Goal: Book appointment/travel/reservation

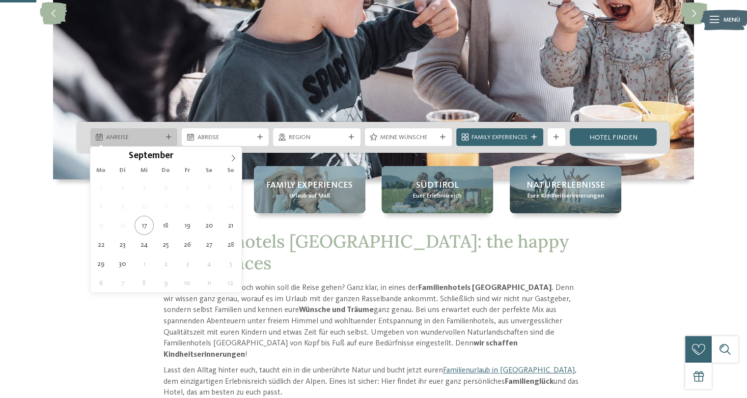
click at [151, 133] on div "Anreise" at bounding box center [134, 137] width 60 height 9
type div "[DATE]"
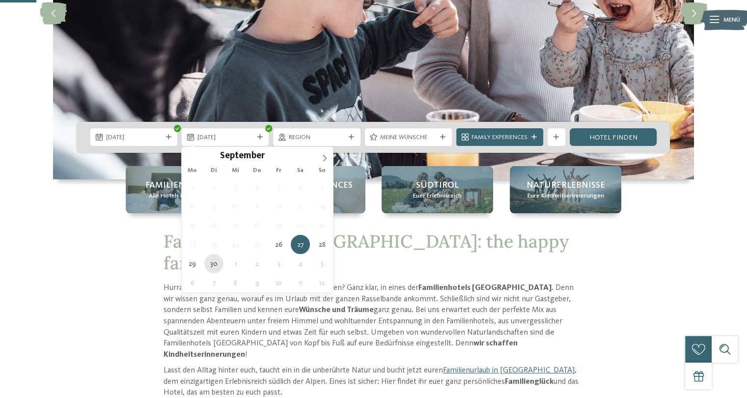
type div "[DATE]"
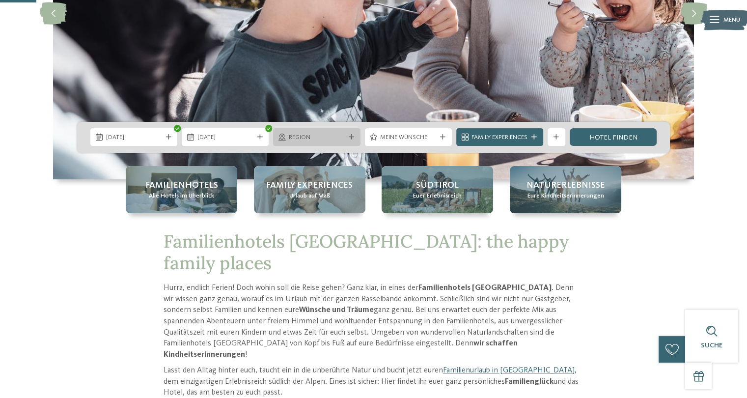
click at [315, 136] on span "Region" at bounding box center [317, 137] width 56 height 9
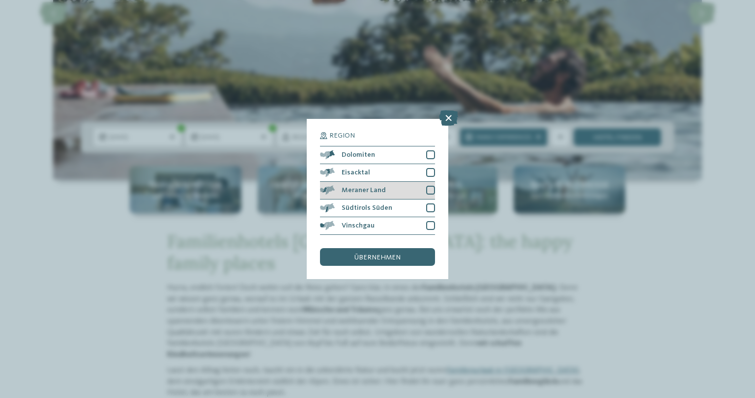
click at [398, 190] on div "Meraner Land" at bounding box center [377, 191] width 115 height 18
click at [396, 256] on span "übernehmen" at bounding box center [377, 257] width 46 height 7
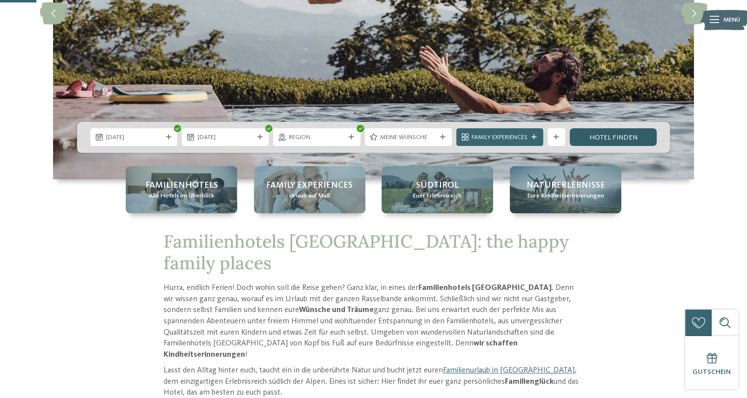
click at [612, 140] on link "Hotel finden" at bounding box center [613, 137] width 87 height 18
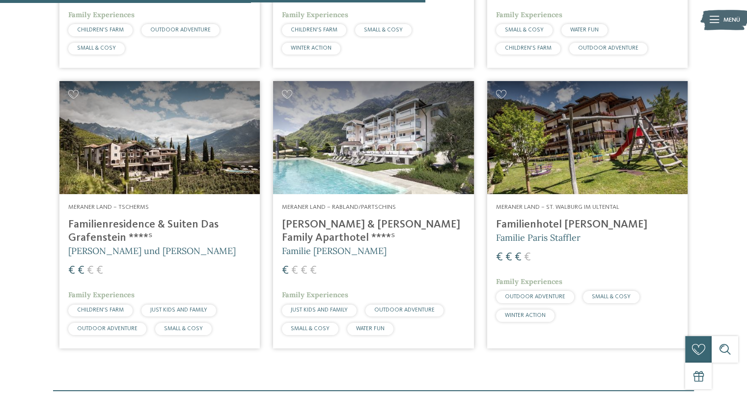
scroll to position [530, 0]
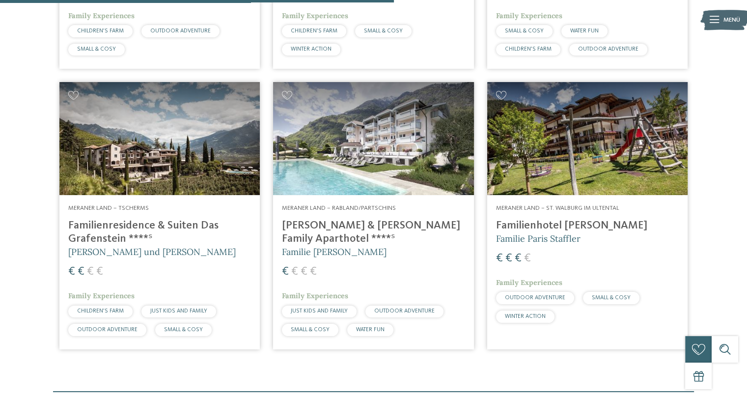
click at [591, 171] on img at bounding box center [587, 138] width 200 height 113
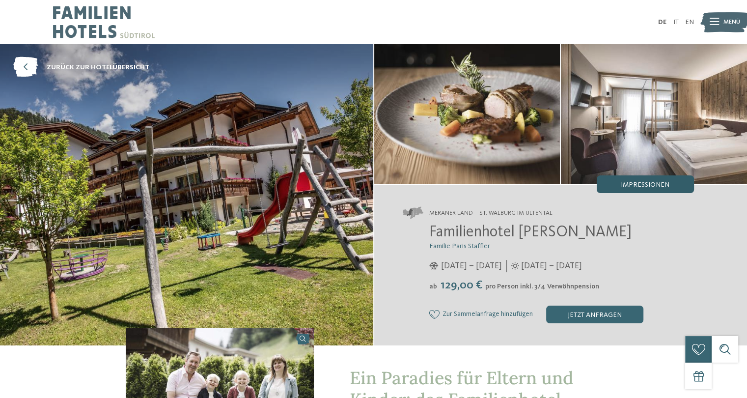
click at [644, 185] on span "Impressionen" at bounding box center [645, 184] width 49 height 7
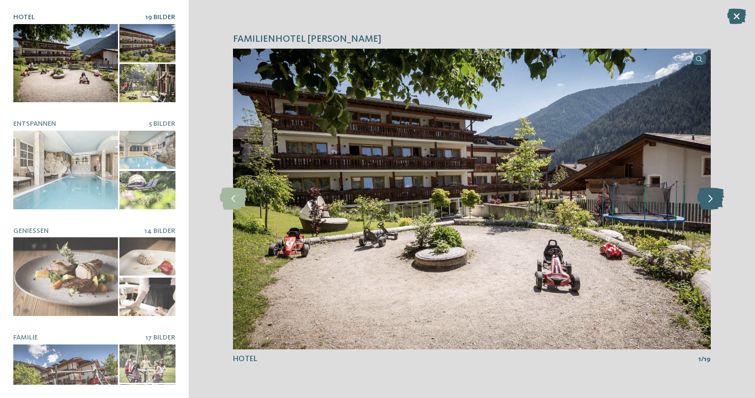
click at [715, 205] on icon at bounding box center [710, 199] width 27 height 22
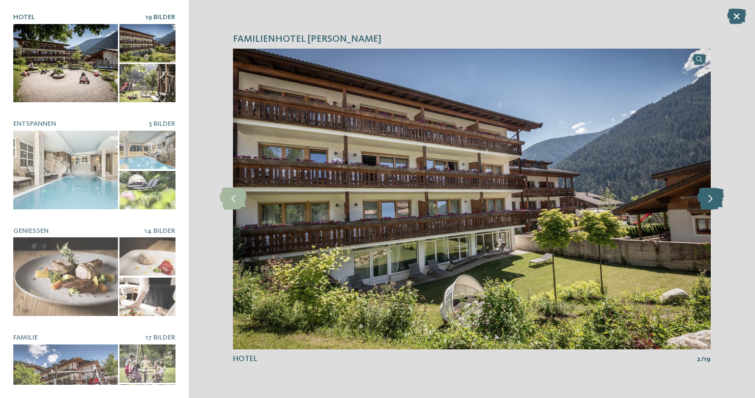
click at [715, 205] on icon at bounding box center [710, 199] width 27 height 22
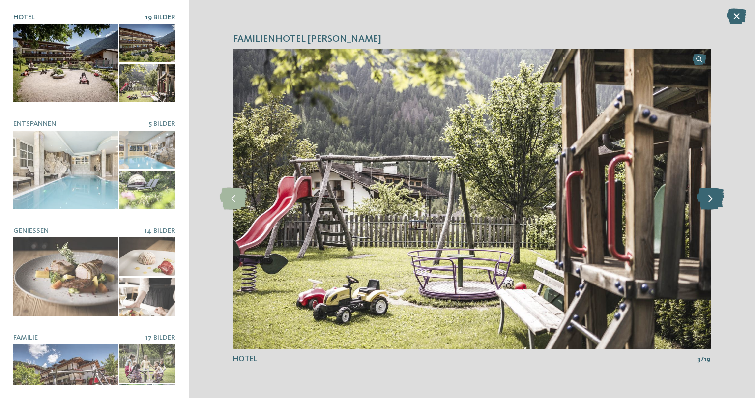
click at [715, 205] on icon at bounding box center [710, 199] width 27 height 22
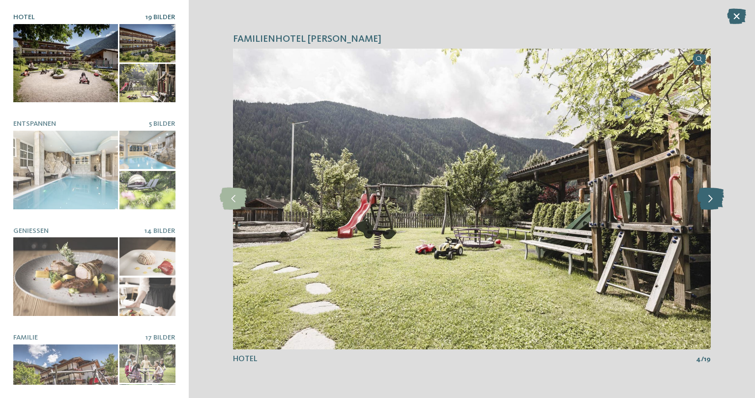
click at [715, 205] on icon at bounding box center [710, 199] width 27 height 22
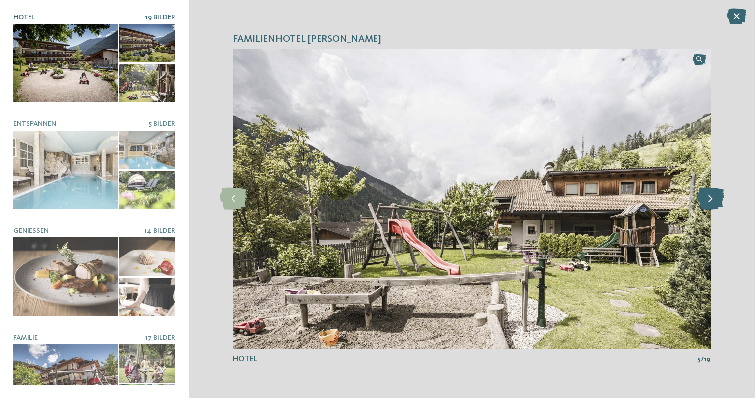
click at [715, 205] on icon at bounding box center [710, 199] width 27 height 22
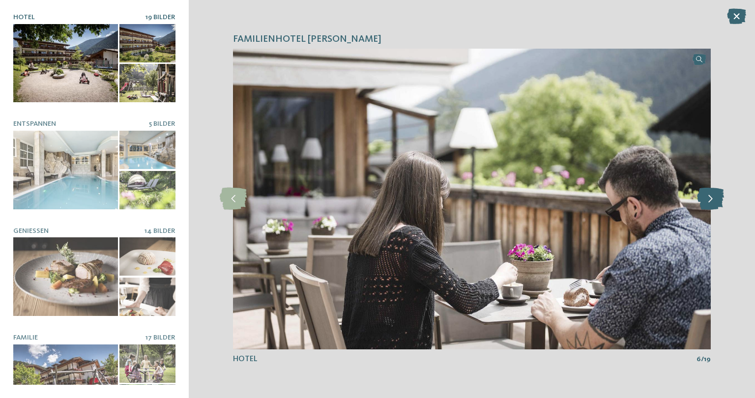
click at [715, 205] on icon at bounding box center [710, 199] width 27 height 22
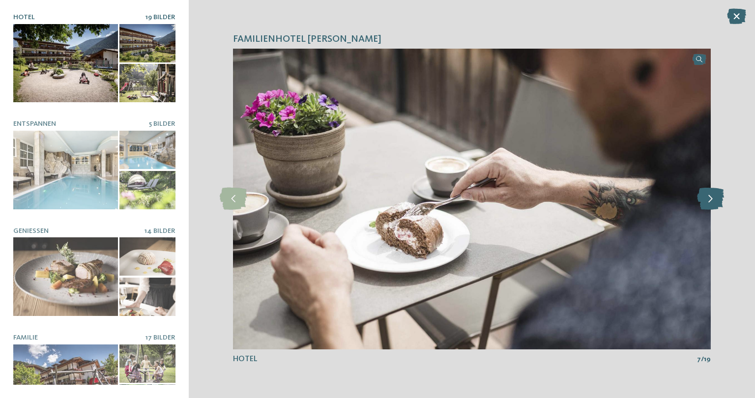
click at [715, 205] on icon at bounding box center [710, 199] width 27 height 22
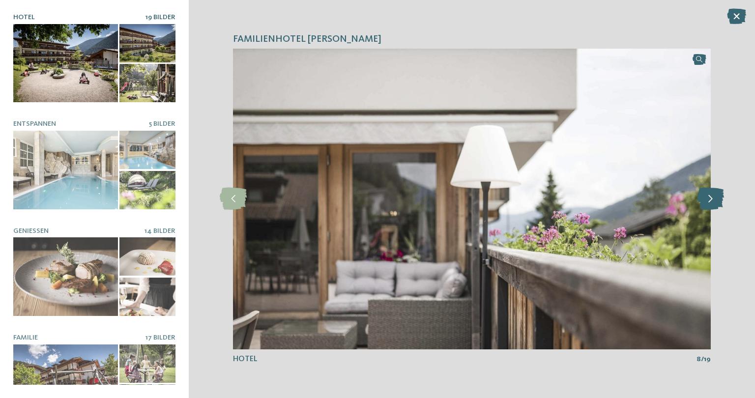
click at [715, 205] on icon at bounding box center [710, 199] width 27 height 22
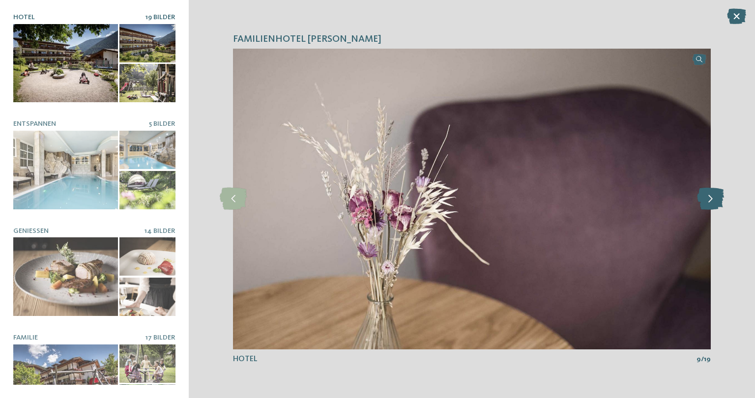
click at [715, 205] on icon at bounding box center [710, 199] width 27 height 22
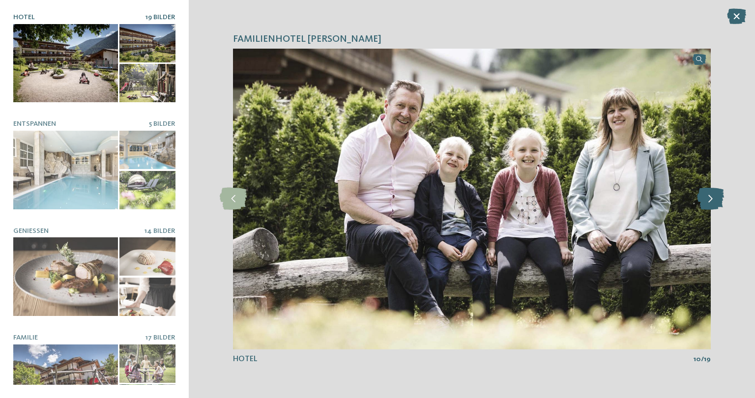
click at [715, 205] on icon at bounding box center [710, 199] width 27 height 22
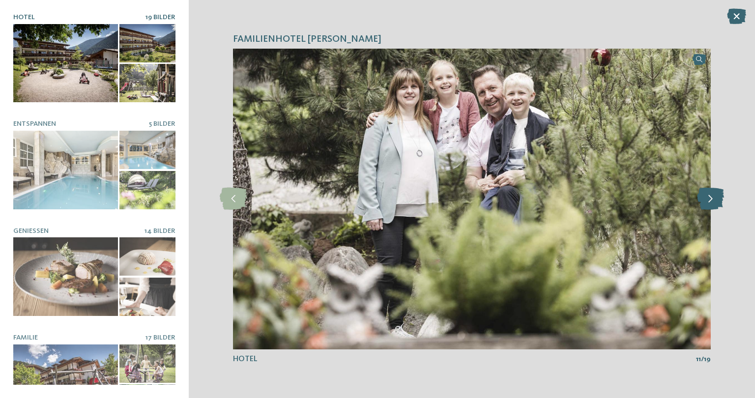
click at [715, 205] on icon at bounding box center [710, 199] width 27 height 22
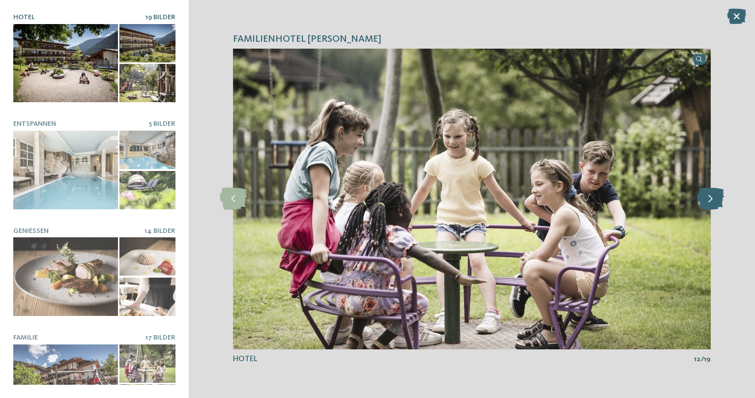
click at [715, 205] on icon at bounding box center [710, 199] width 27 height 22
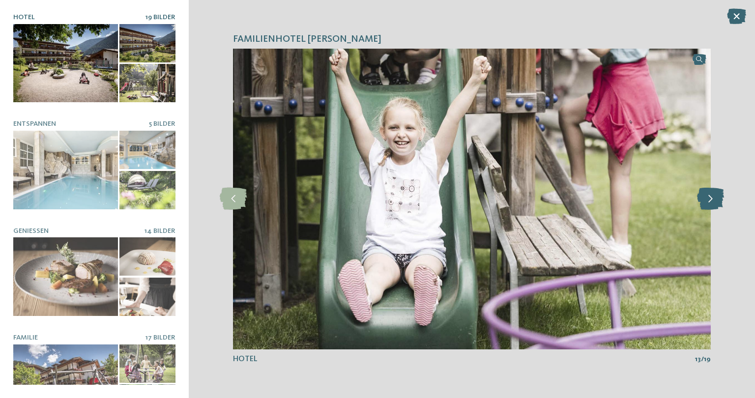
click at [715, 205] on icon at bounding box center [710, 199] width 27 height 22
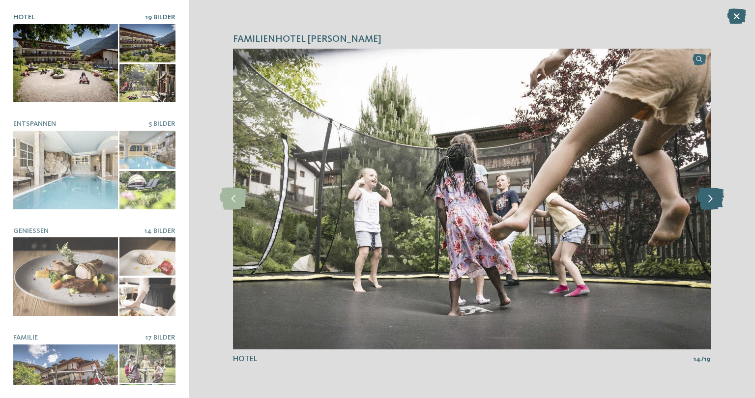
click at [715, 205] on icon at bounding box center [710, 199] width 27 height 22
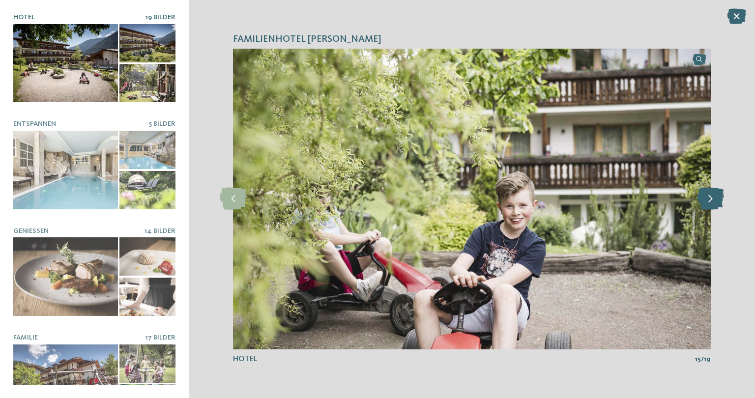
click at [715, 205] on icon at bounding box center [710, 199] width 27 height 22
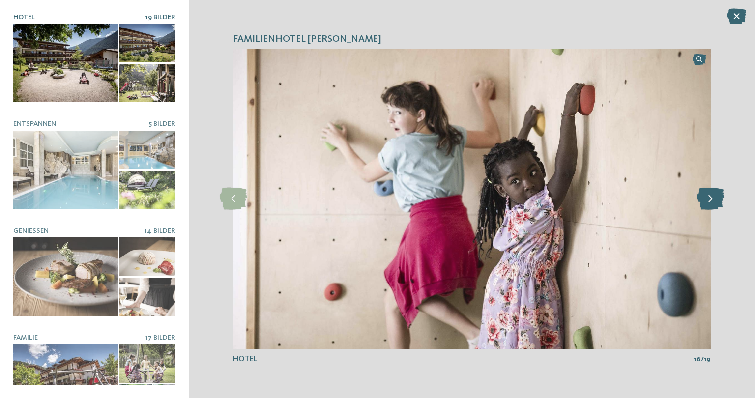
click at [715, 205] on icon at bounding box center [710, 199] width 27 height 22
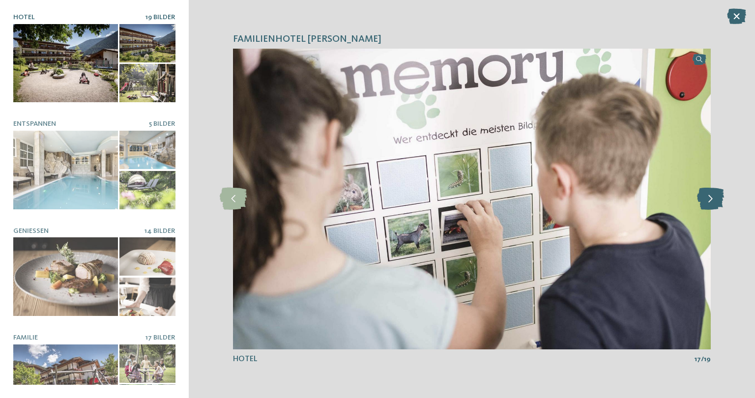
click at [715, 205] on icon at bounding box center [710, 199] width 27 height 22
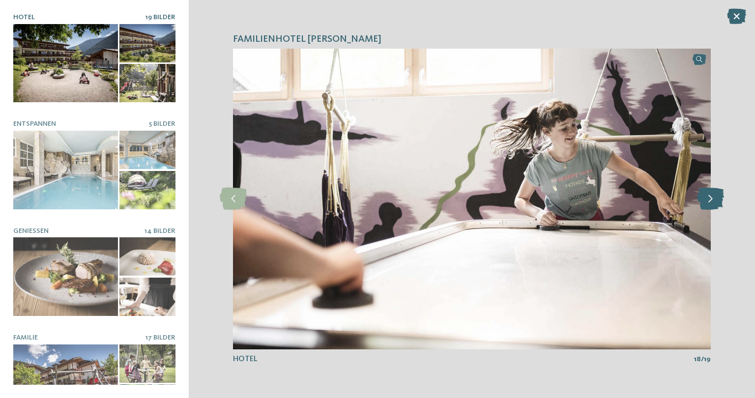
click at [715, 205] on icon at bounding box center [710, 199] width 27 height 22
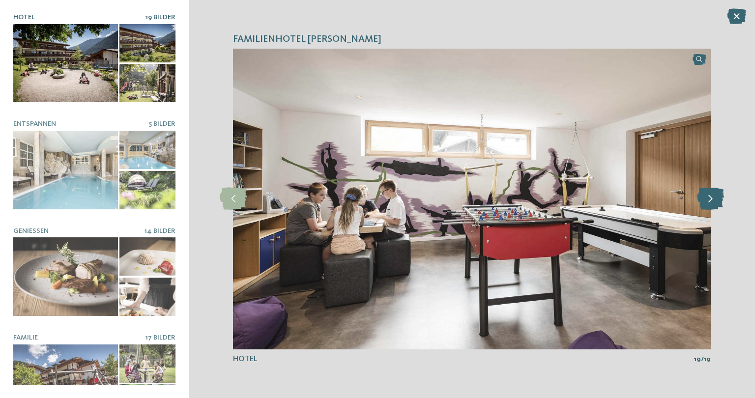
click at [715, 205] on icon at bounding box center [710, 199] width 27 height 22
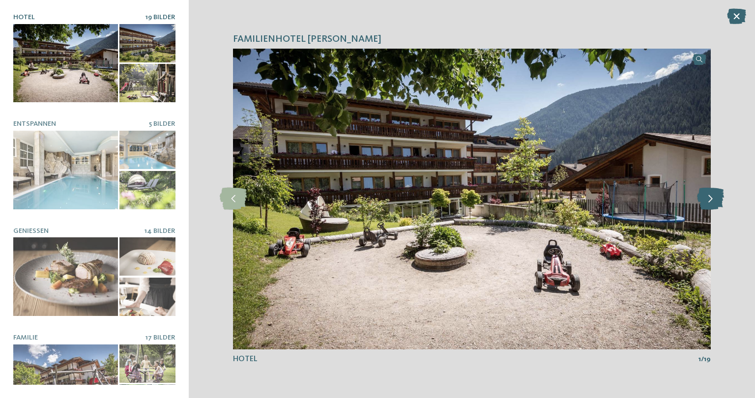
click at [715, 205] on icon at bounding box center [710, 199] width 27 height 22
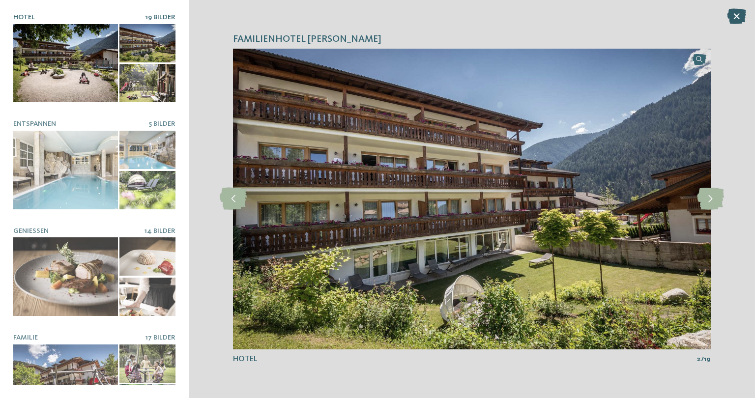
click at [737, 13] on icon at bounding box center [736, 16] width 19 height 16
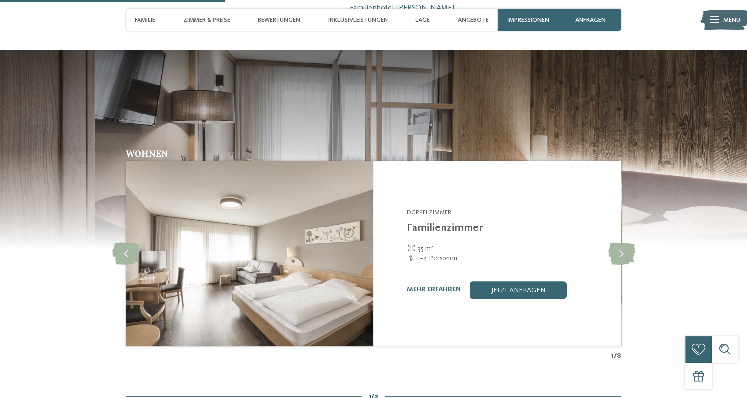
scroll to position [934, 0]
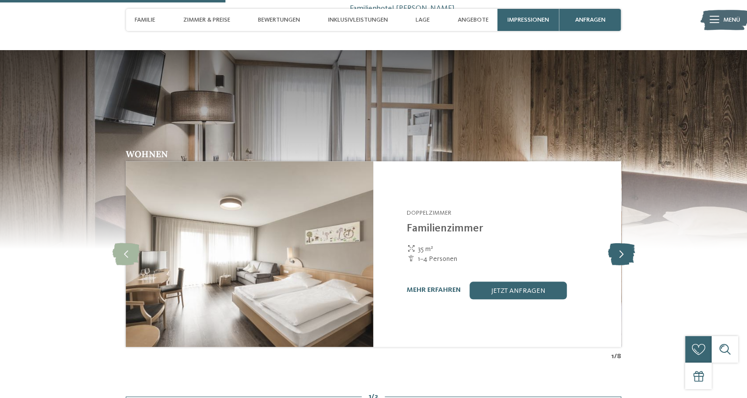
click at [617, 243] on icon at bounding box center [621, 254] width 27 height 22
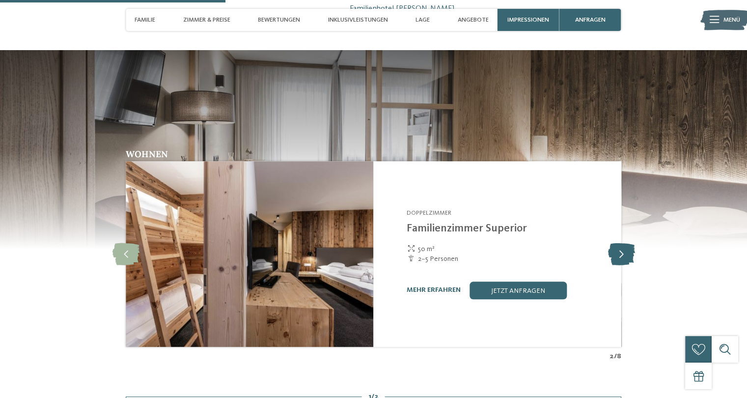
click at [617, 243] on icon at bounding box center [621, 254] width 27 height 22
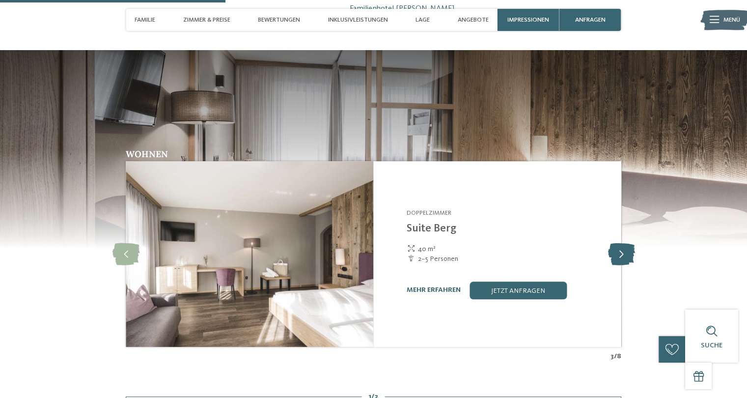
click at [617, 243] on icon at bounding box center [621, 254] width 27 height 22
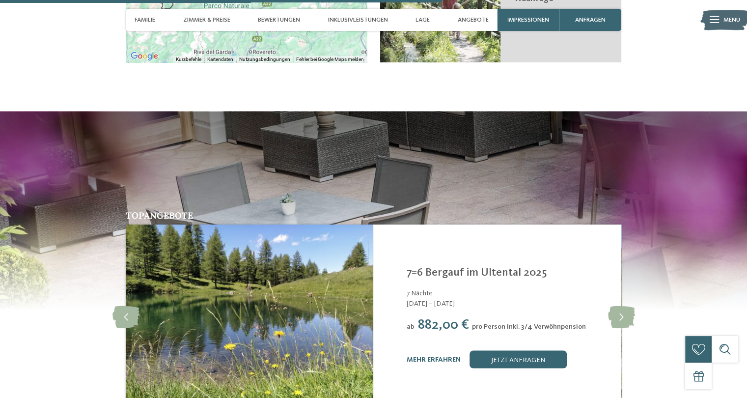
scroll to position [1867, 0]
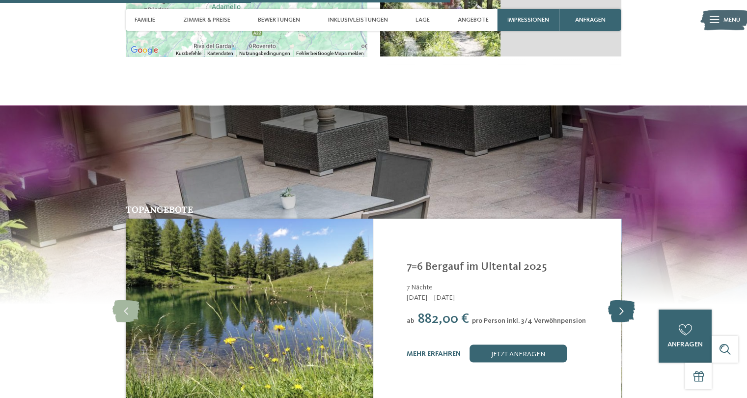
click at [623, 300] on icon at bounding box center [621, 311] width 27 height 22
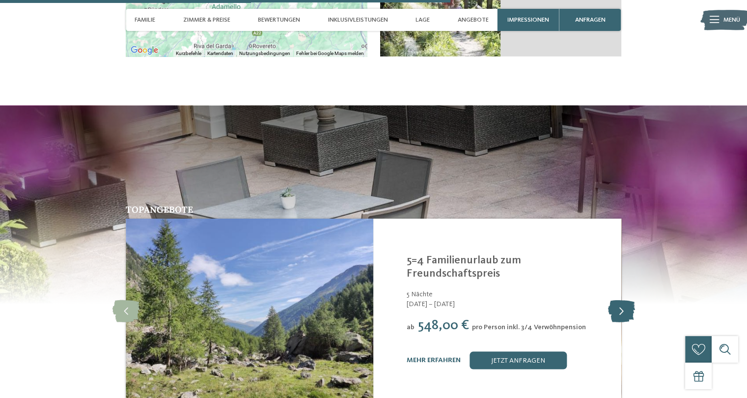
click at [621, 300] on icon at bounding box center [621, 311] width 27 height 22
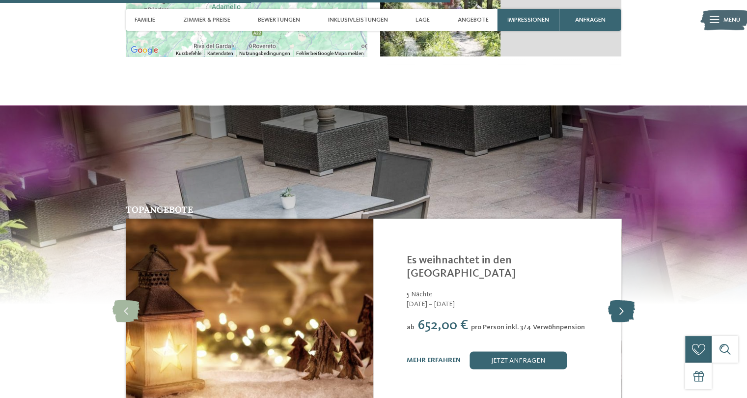
click at [621, 300] on icon at bounding box center [621, 311] width 27 height 22
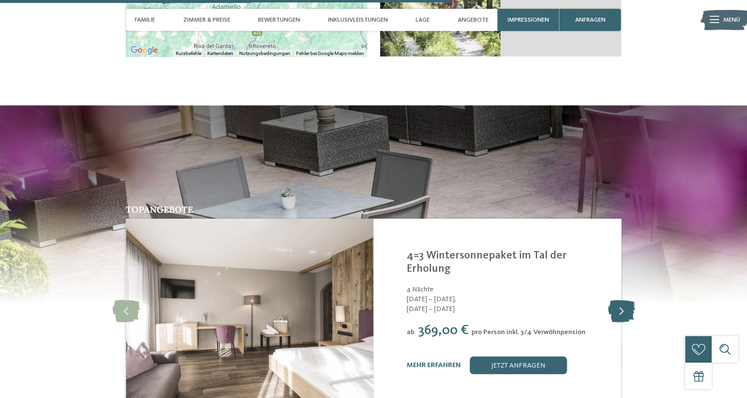
click at [621, 300] on icon at bounding box center [621, 311] width 27 height 22
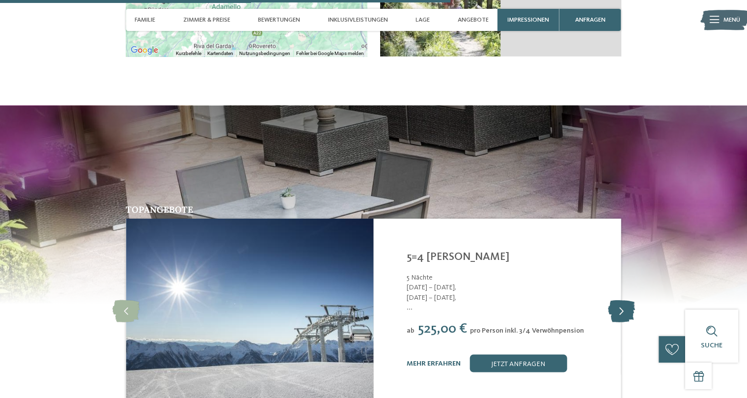
click at [621, 300] on icon at bounding box center [621, 311] width 27 height 22
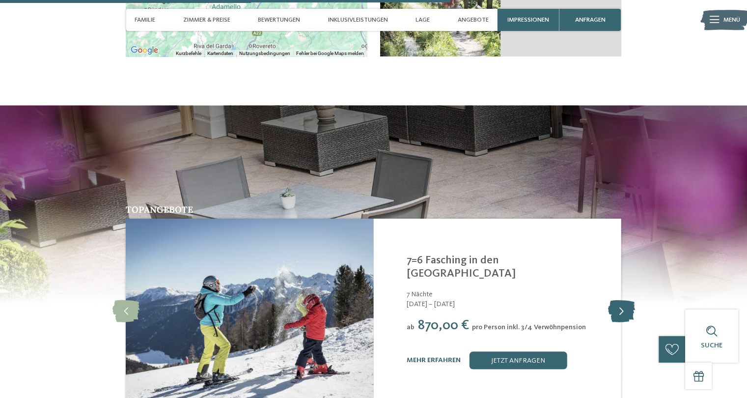
click at [621, 300] on icon at bounding box center [621, 311] width 27 height 22
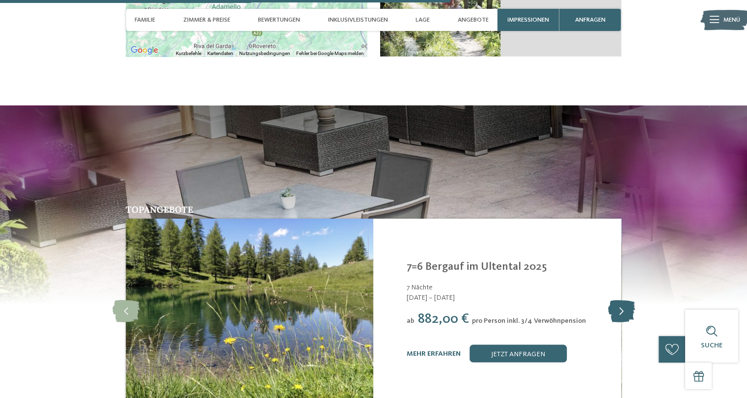
click at [621, 300] on icon at bounding box center [621, 311] width 27 height 22
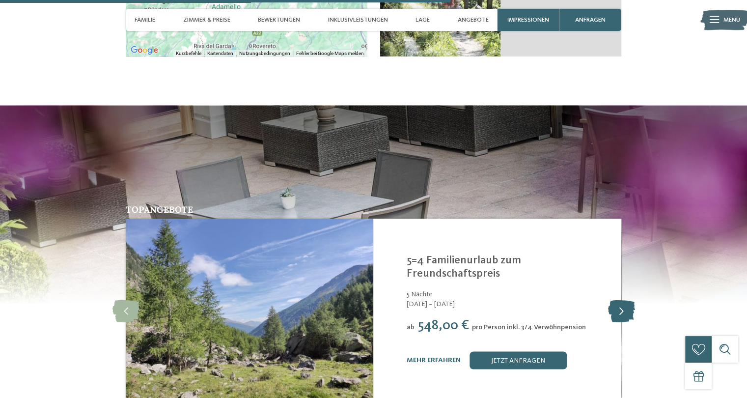
click at [621, 300] on icon at bounding box center [621, 311] width 27 height 22
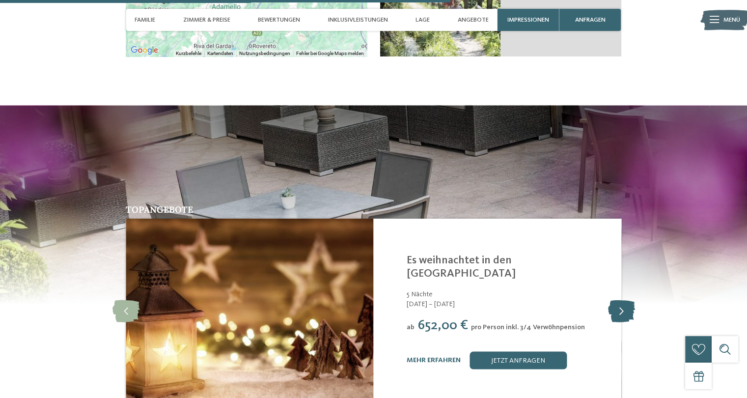
click at [621, 300] on icon at bounding box center [621, 311] width 27 height 22
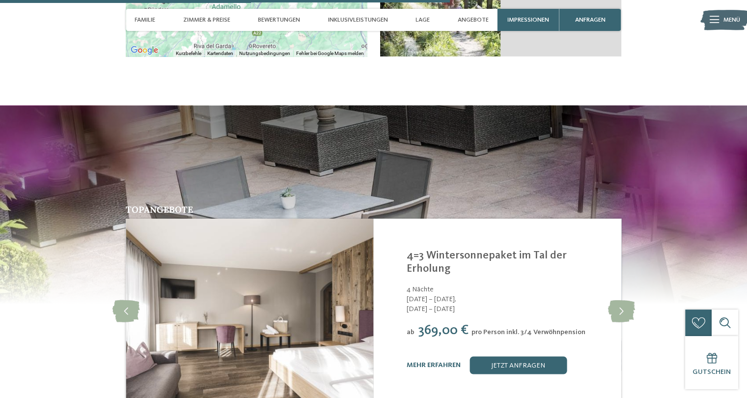
scroll to position [1818, 0]
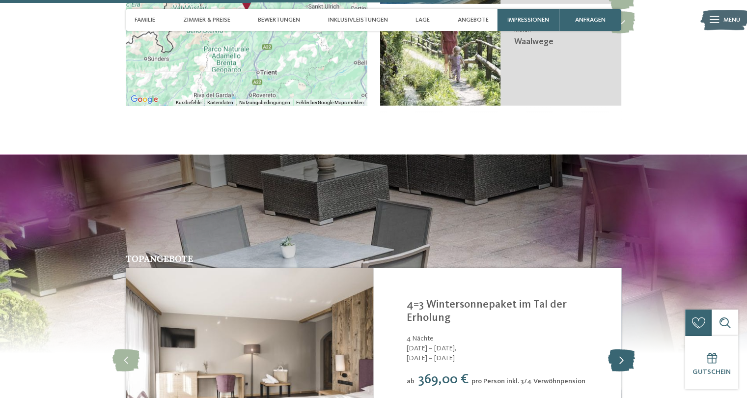
click at [623, 349] on icon at bounding box center [621, 360] width 27 height 22
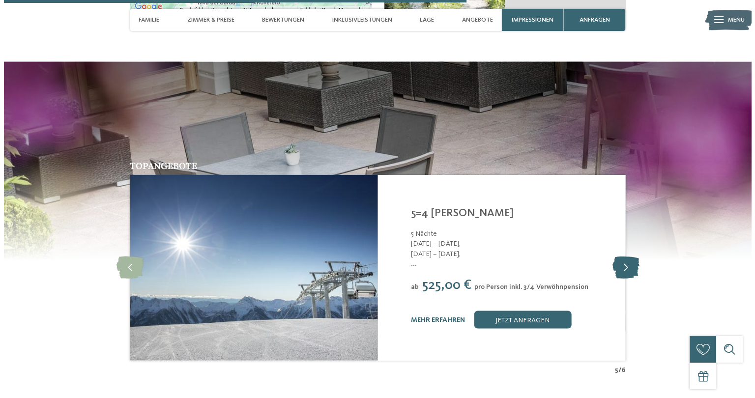
scroll to position [1916, 0]
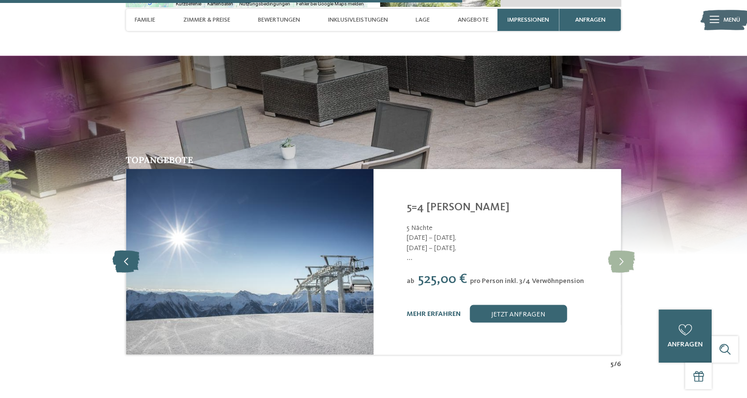
click at [130, 251] on icon at bounding box center [126, 262] width 27 height 22
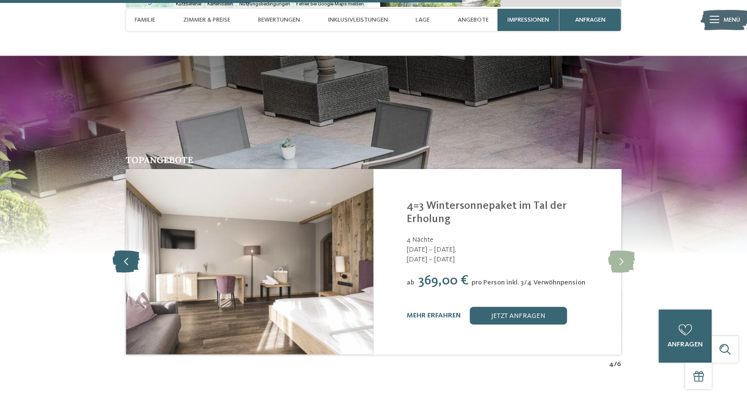
click at [130, 251] on icon at bounding box center [126, 262] width 27 height 22
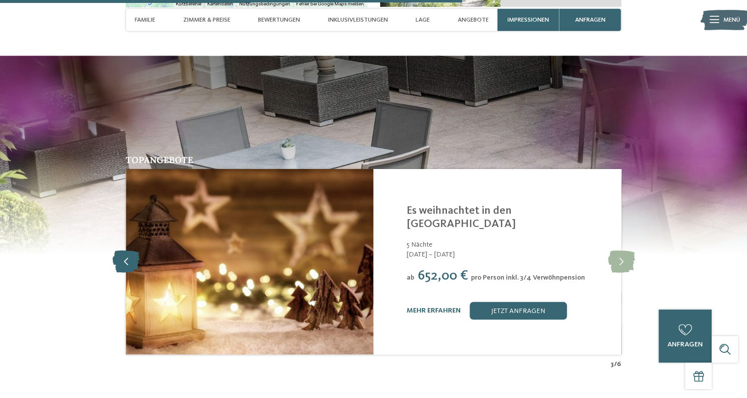
click at [130, 251] on icon at bounding box center [126, 262] width 27 height 22
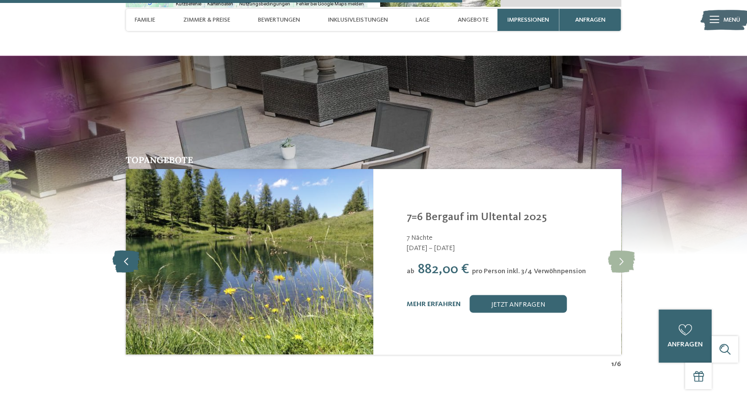
click at [130, 251] on icon at bounding box center [126, 262] width 27 height 22
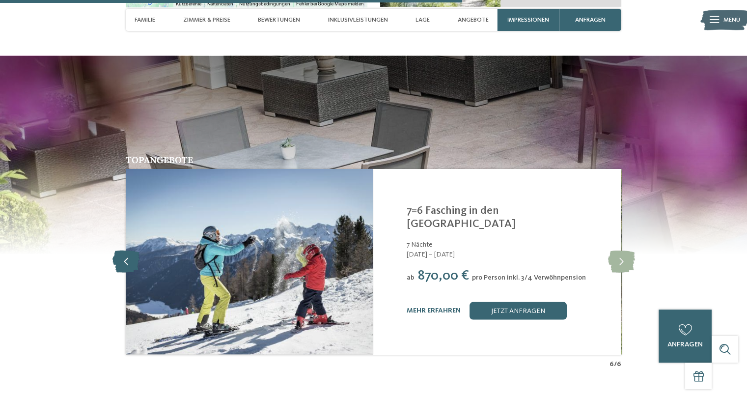
click at [130, 251] on icon at bounding box center [126, 262] width 27 height 22
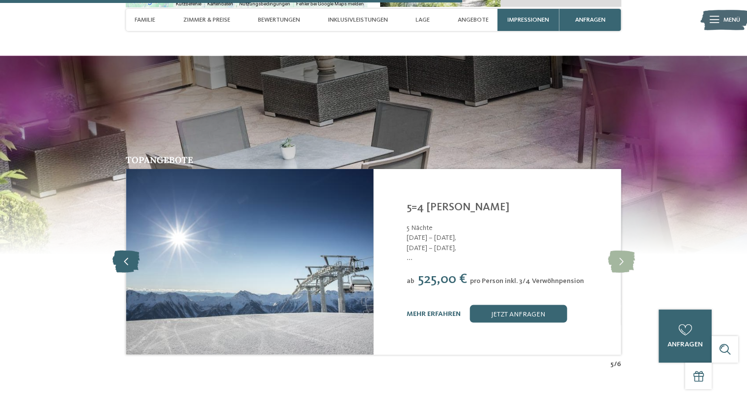
click at [130, 251] on icon at bounding box center [126, 262] width 27 height 22
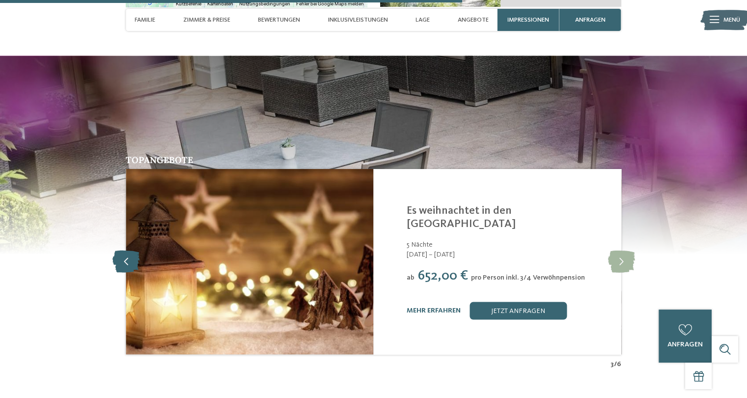
click at [130, 251] on icon at bounding box center [126, 262] width 27 height 22
